Goal: Information Seeking & Learning: Learn about a topic

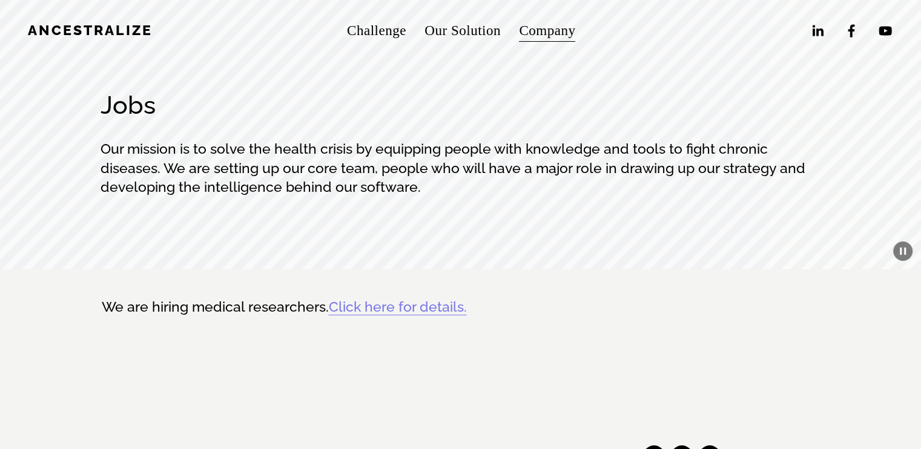
click at [395, 28] on link "Challenge" at bounding box center [376, 30] width 59 height 28
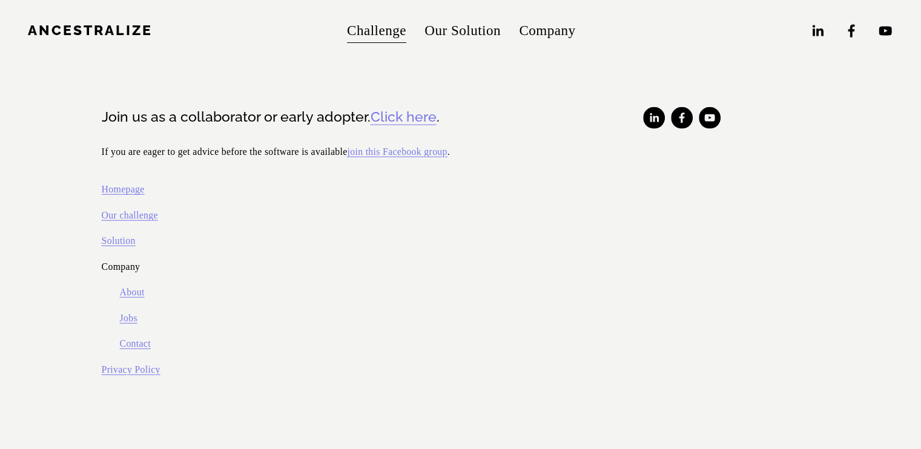
scroll to position [2860, 0]
click at [449, 37] on link "Our Solution" at bounding box center [462, 30] width 76 height 28
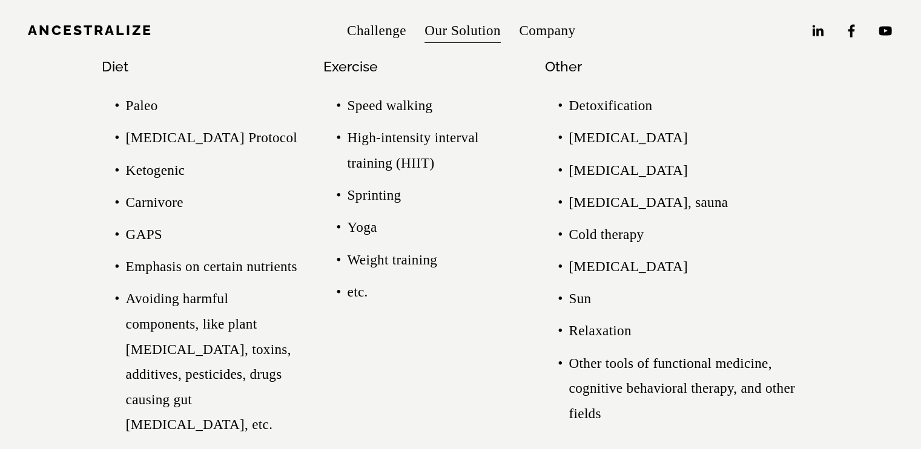
scroll to position [3352, 0]
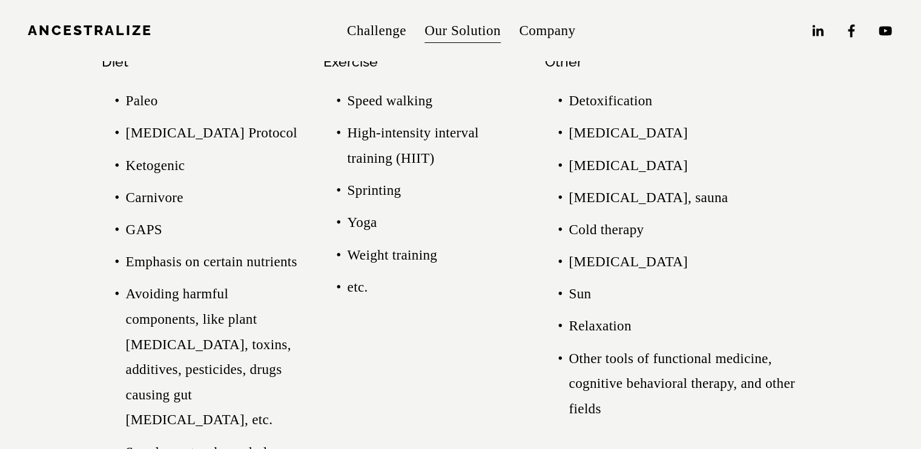
click at [206, 348] on p "Avoiding harmful components, like plant lectins, toxins, additives, pesticides,…" at bounding box center [214, 357] width 177 height 151
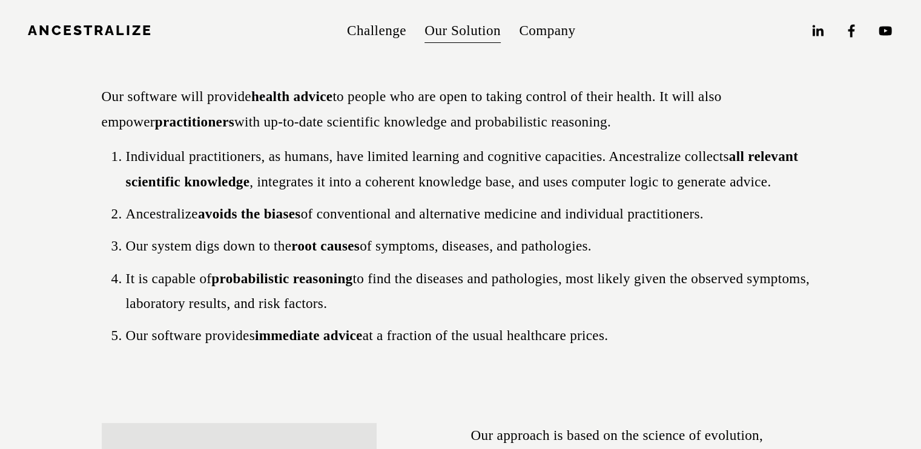
scroll to position [0, 0]
